Goal: Transaction & Acquisition: Book appointment/travel/reservation

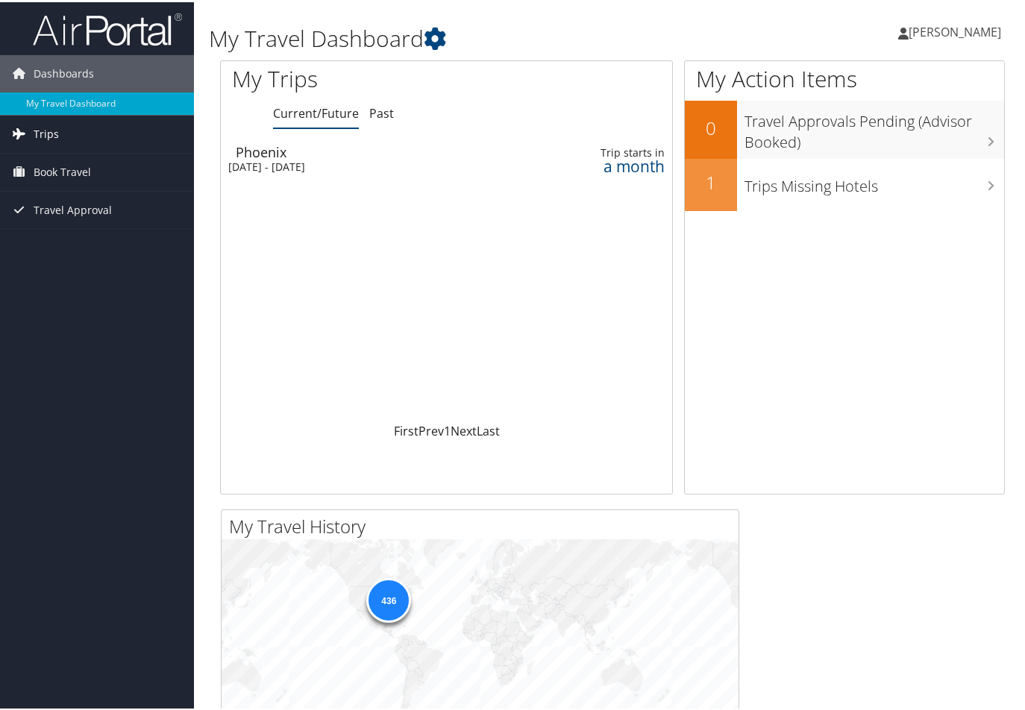
click at [34, 131] on span "Trips" at bounding box center [46, 131] width 25 height 37
click at [70, 275] on span "Travel Approval" at bounding box center [73, 275] width 78 height 37
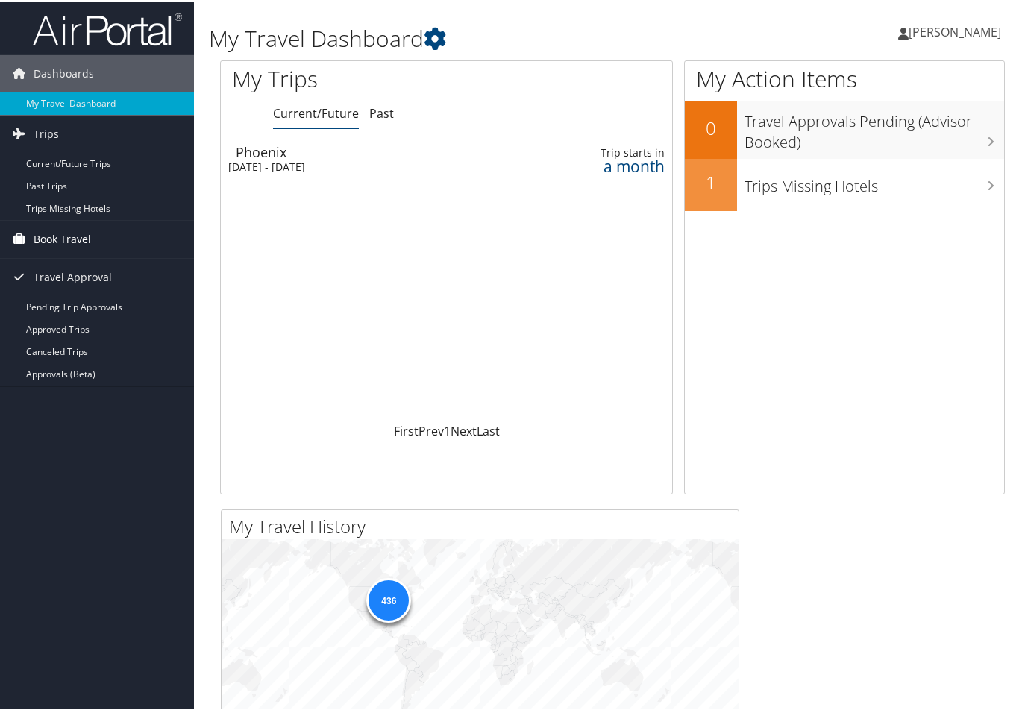
click at [76, 233] on span "Book Travel" at bounding box center [62, 237] width 57 height 37
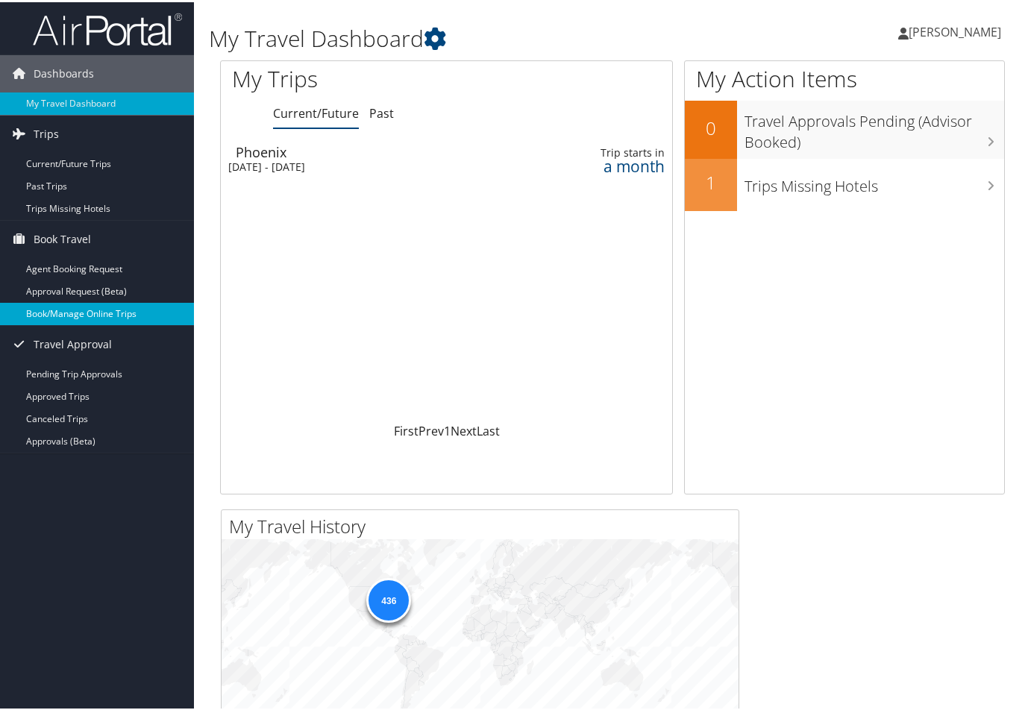
click at [77, 312] on link "Book/Manage Online Trips" at bounding box center [97, 312] width 194 height 22
